Goal: Information Seeking & Learning: Check status

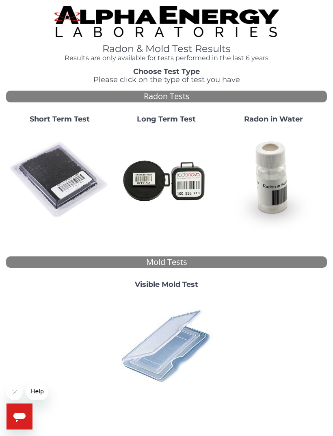
click at [176, 183] on img at bounding box center [166, 180] width 100 height 100
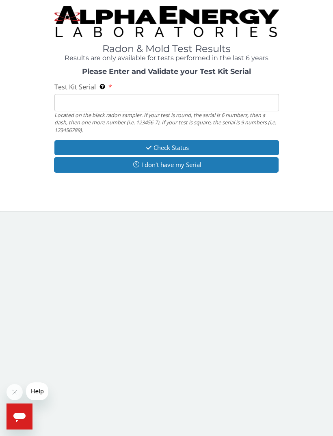
click at [77, 103] on input "Test Kit Serial Located on the black radon sampler. If your test is round, the …" at bounding box center [166, 102] width 225 height 17
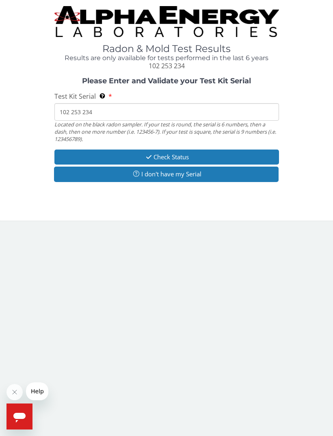
type input "102 253 234"
click at [171, 154] on button "Check Status" at bounding box center [166, 157] width 225 height 15
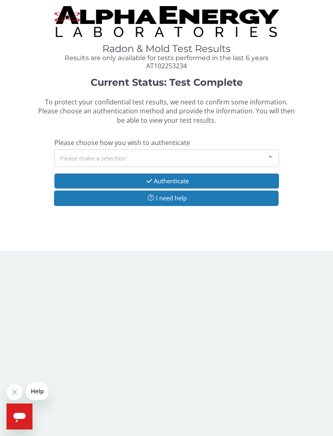
click at [270, 155] on div at bounding box center [271, 157] width 16 height 15
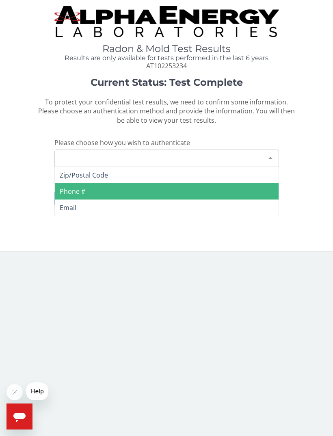
click at [77, 191] on span "Phone #" at bounding box center [73, 191] width 26 height 9
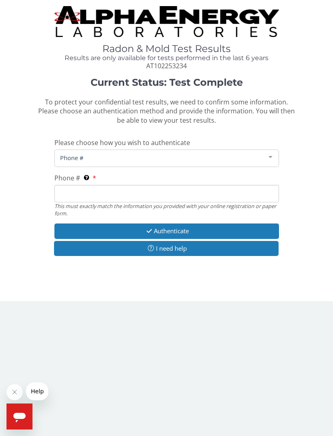
click at [87, 192] on input "Phone # This must exactly match the information you provided with your online r…" at bounding box center [166, 193] width 225 height 17
type input "[PHONE_NUMBER]"
click at [178, 228] on button "Authenticate" at bounding box center [166, 231] width 225 height 15
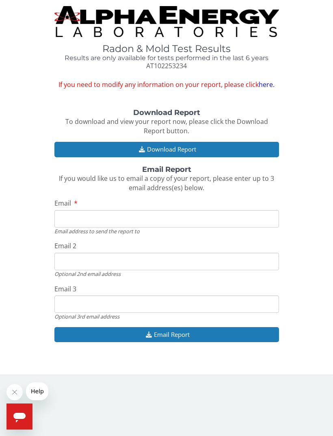
click at [171, 153] on button "Download Report" at bounding box center [166, 149] width 225 height 15
